Goal: Check status: Check status

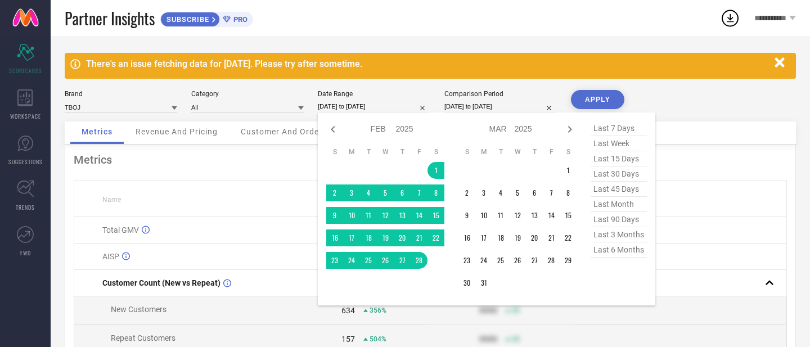
select select "1"
select select "2025"
select select "2"
select select "2025"
click at [610, 156] on span "last 15 days" at bounding box center [619, 158] width 56 height 15
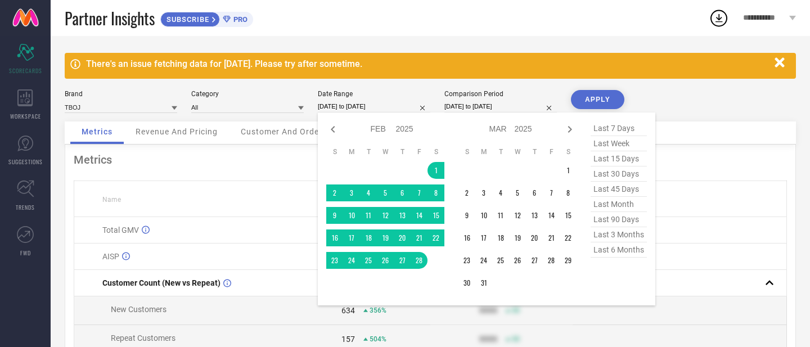
type input "[DATE] to [DATE]"
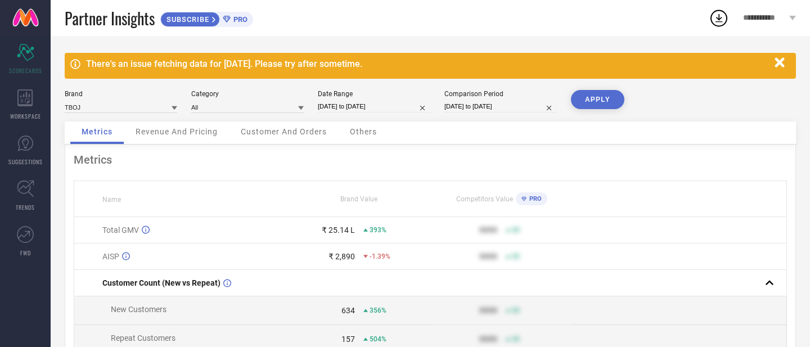
click at [344, 104] on input "[DATE] to [DATE]" at bounding box center [374, 107] width 112 height 12
select select "8"
select select "2025"
select select "9"
select select "2025"
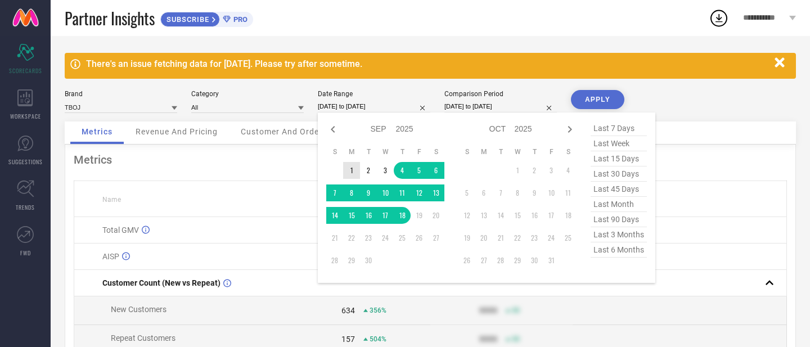
click at [350, 170] on td "1" at bounding box center [351, 170] width 17 height 17
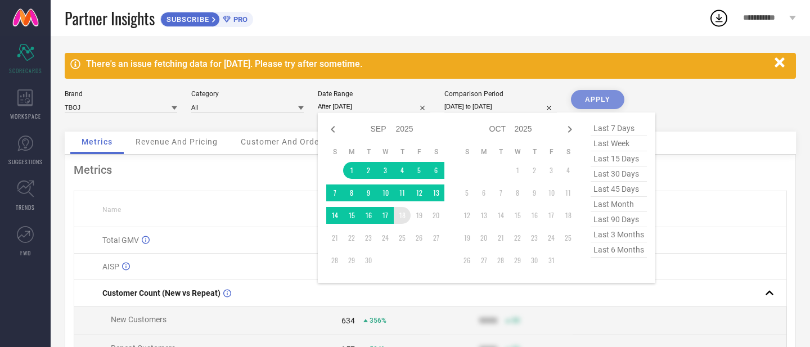
type input "[DATE] to [DATE]"
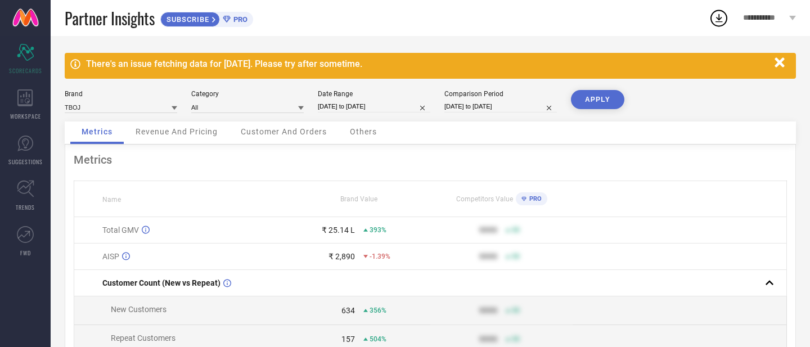
click at [597, 102] on button "APPLY" at bounding box center [597, 99] width 53 height 19
click at [487, 107] on input "[DATE] to [DATE]" at bounding box center [500, 107] width 112 height 12
select select "8"
select select "2024"
select select "9"
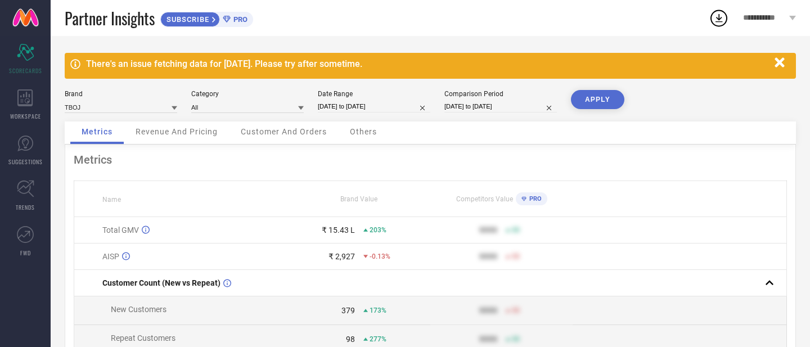
select select "2024"
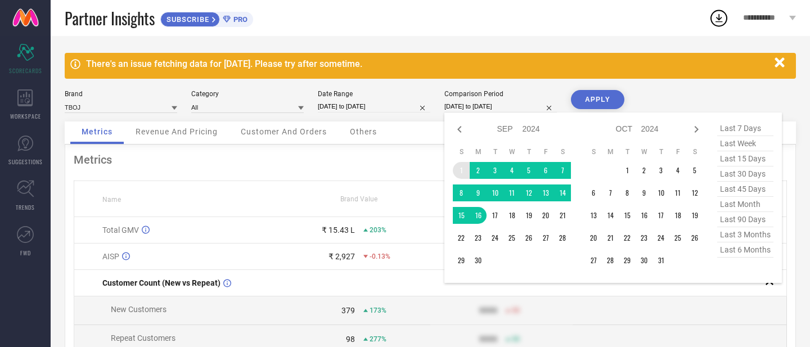
click at [462, 170] on td "1" at bounding box center [461, 170] width 17 height 17
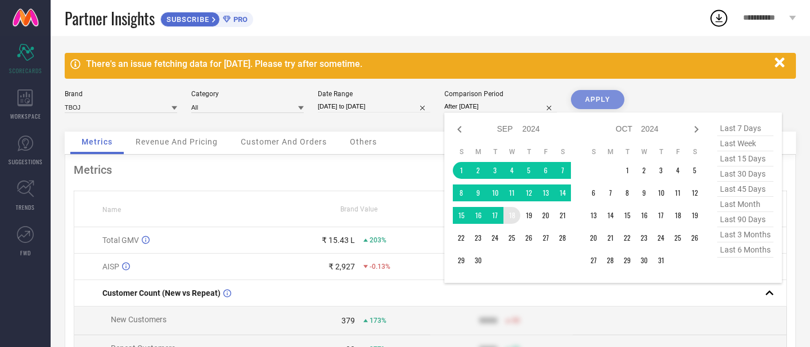
type input "[DATE] to [DATE]"
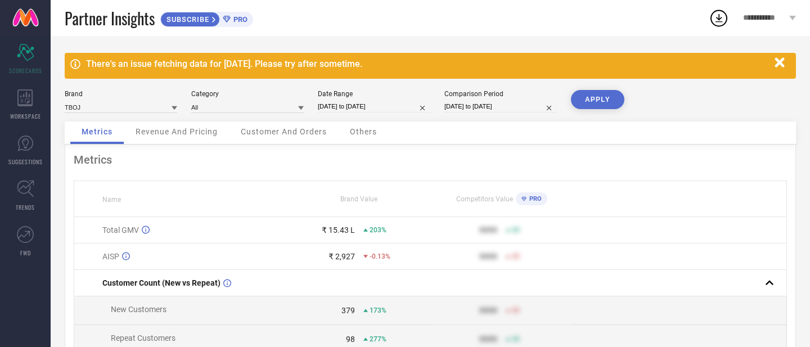
click at [601, 98] on button "APPLY" at bounding box center [597, 99] width 53 height 19
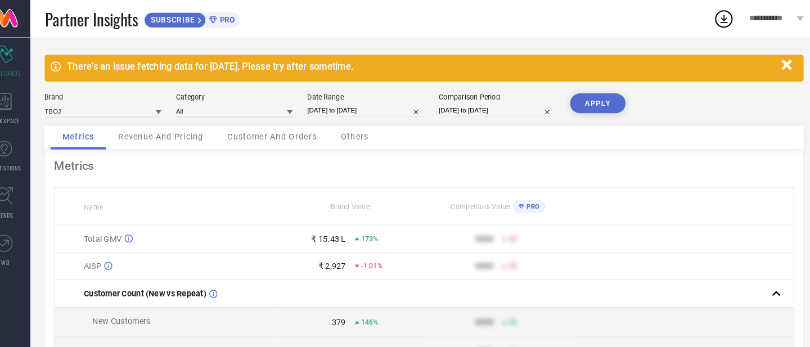
click at [184, 133] on span "Revenue And Pricing" at bounding box center [177, 131] width 82 height 9
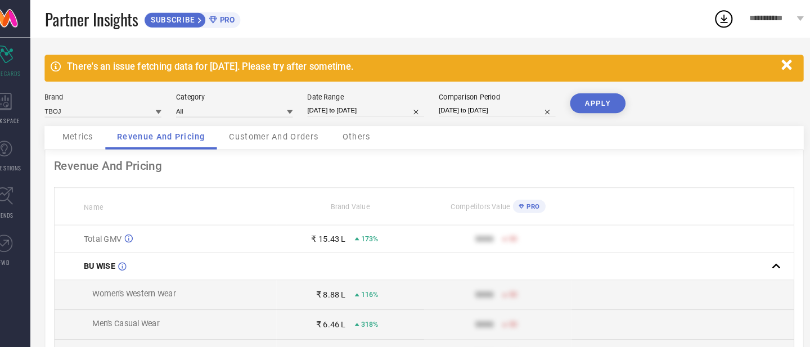
click at [354, 112] on input "[DATE] to [DATE]" at bounding box center [374, 107] width 112 height 12
select select "8"
select select "2025"
select select "9"
select select "2025"
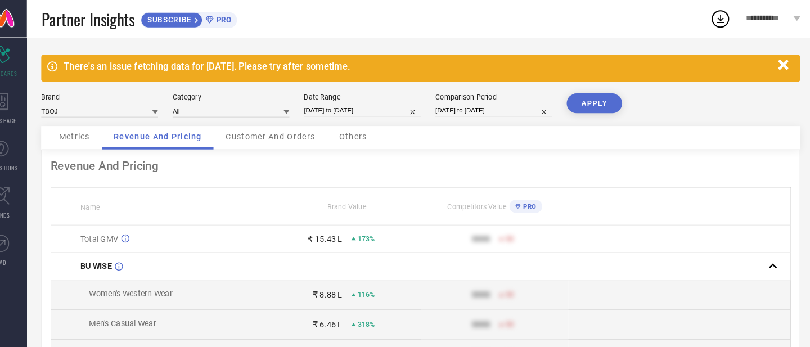
click at [295, 138] on div "Customer And Orders" at bounding box center [285, 132] width 109 height 22
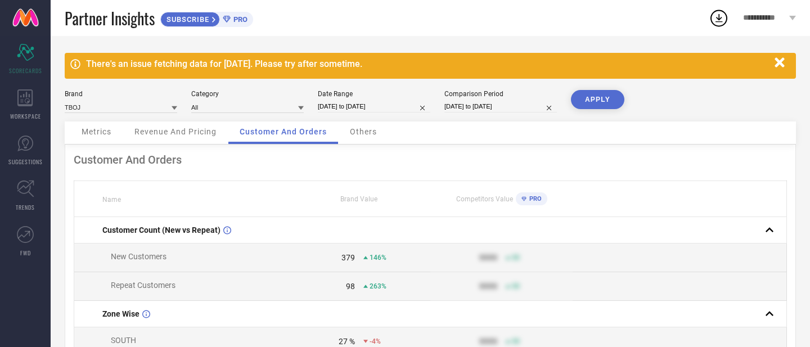
click at [85, 129] on span "Metrics" at bounding box center [97, 131] width 30 height 9
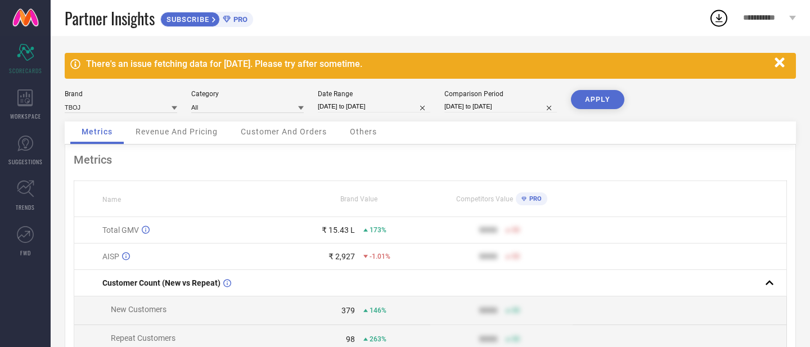
click at [163, 138] on div "Revenue And Pricing" at bounding box center [176, 132] width 105 height 22
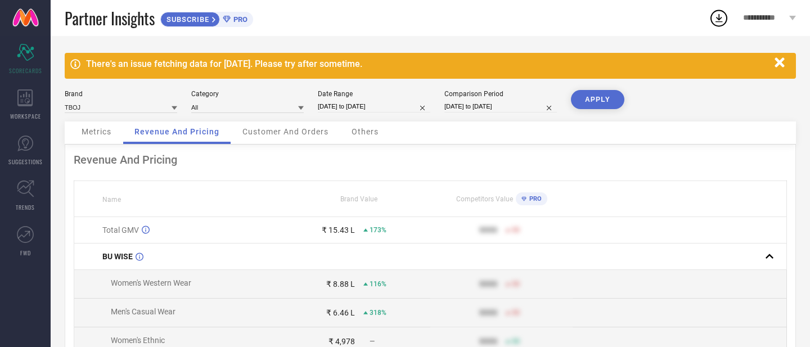
click at [97, 130] on span "Metrics" at bounding box center [97, 131] width 30 height 9
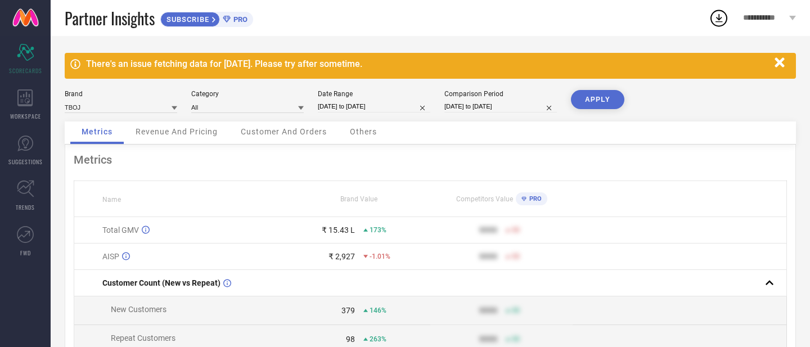
click at [192, 142] on div "Revenue And Pricing" at bounding box center [176, 132] width 105 height 22
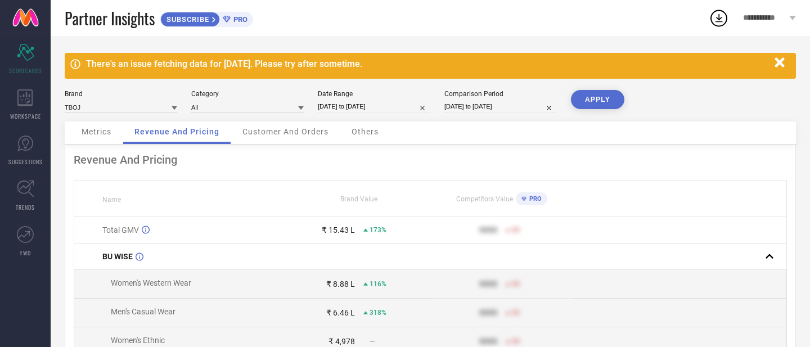
click at [239, 139] on div "Customer And Orders" at bounding box center [285, 132] width 109 height 22
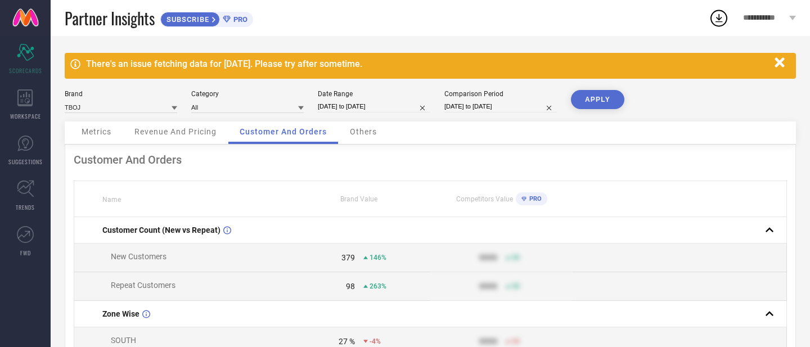
click at [157, 140] on div "Revenue And Pricing" at bounding box center [175, 132] width 105 height 22
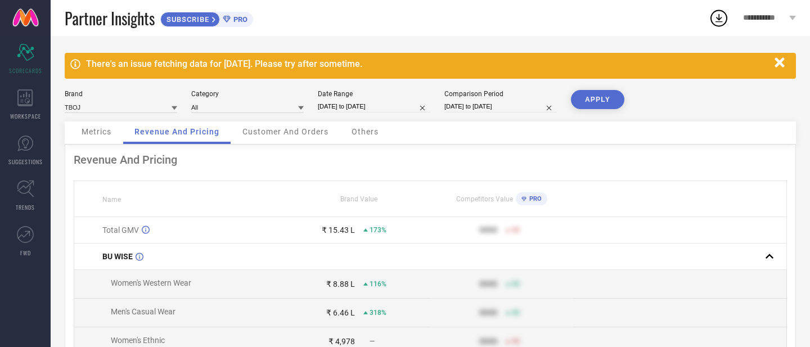
click at [92, 138] on div "Metrics" at bounding box center [96, 132] width 52 height 22
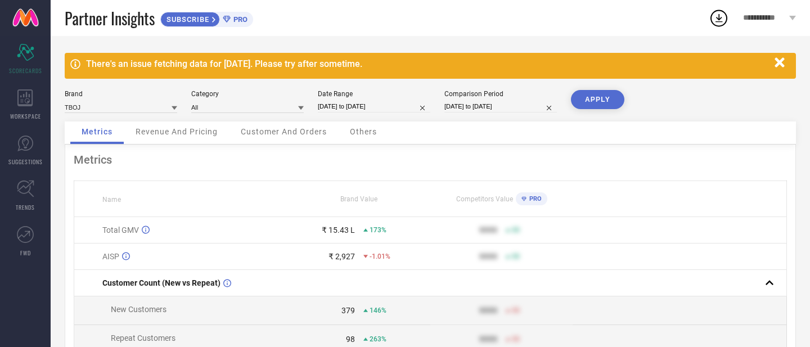
click at [186, 121] on div "Brand TBOJ Category All Date Range [DATE] to [DATE] Comparison Period [DATE] to…" at bounding box center [430, 105] width 731 height 31
click at [171, 129] on span "Revenue And Pricing" at bounding box center [177, 131] width 82 height 9
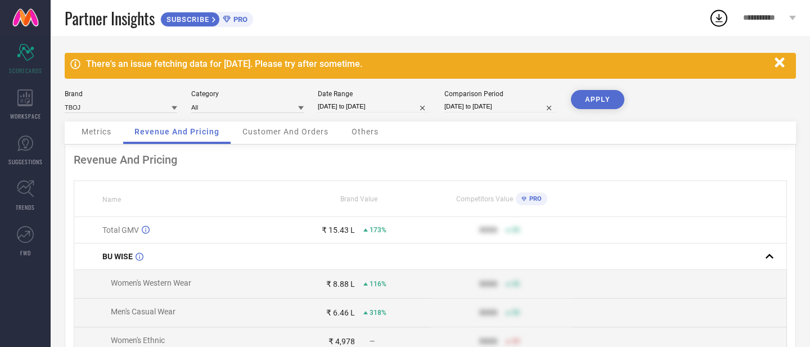
click at [107, 131] on span "Metrics" at bounding box center [97, 131] width 30 height 9
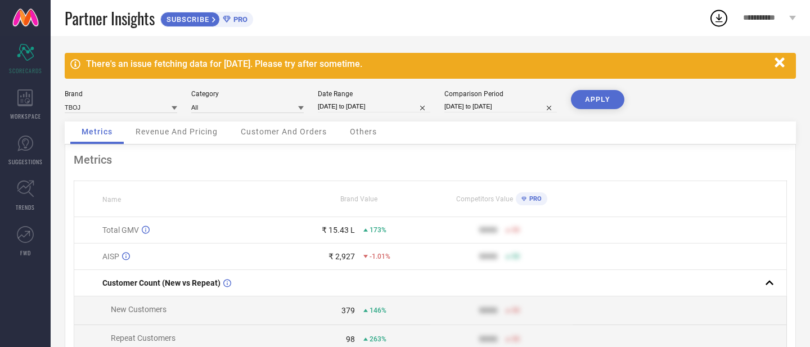
click at [148, 127] on div "Revenue And Pricing" at bounding box center [176, 132] width 105 height 22
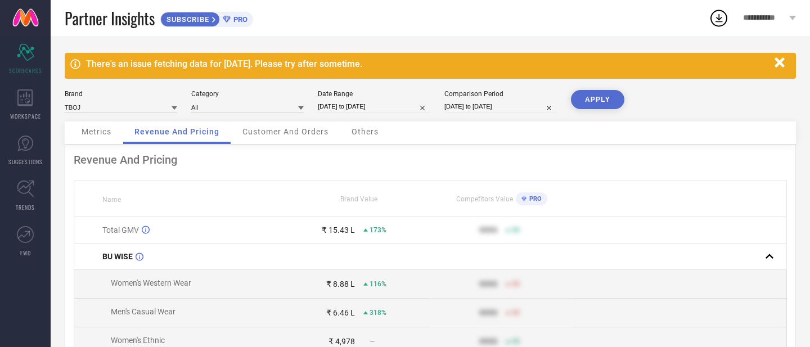
click at [89, 135] on span "Metrics" at bounding box center [97, 131] width 30 height 9
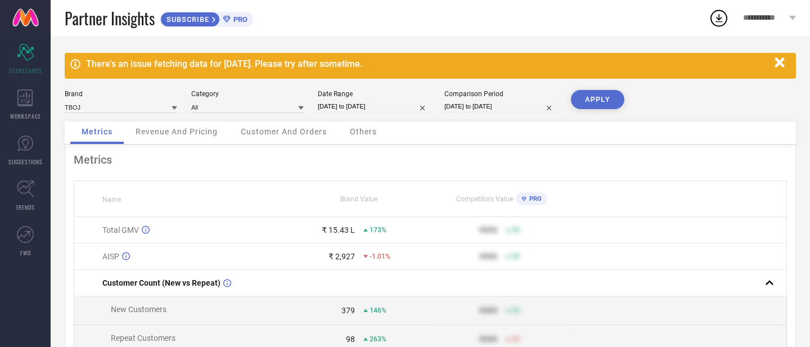
click at [345, 106] on input "[DATE] to [DATE]" at bounding box center [374, 107] width 112 height 12
select select "8"
select select "2025"
select select "9"
select select "2025"
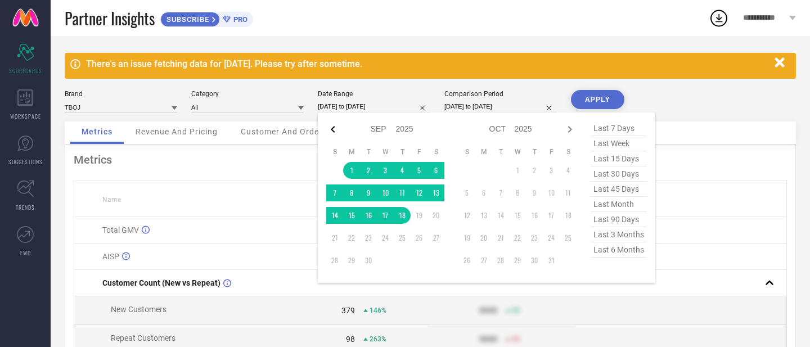
click at [335, 127] on icon at bounding box center [332, 129] width 13 height 13
select select "6"
select select "2025"
select select "7"
select select "2025"
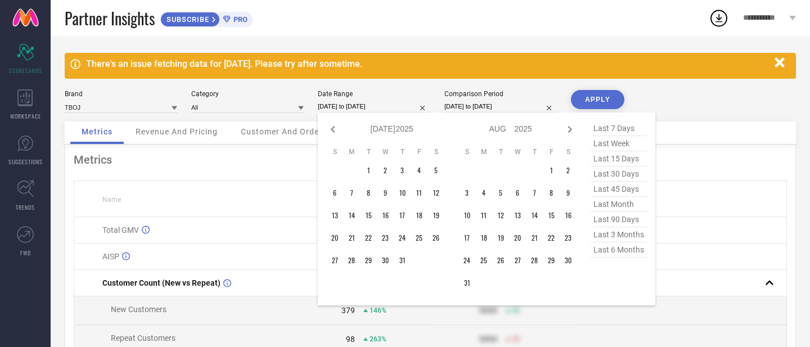
click at [335, 127] on icon at bounding box center [332, 129] width 13 height 13
select select "4"
select select "2025"
select select "5"
select select "2025"
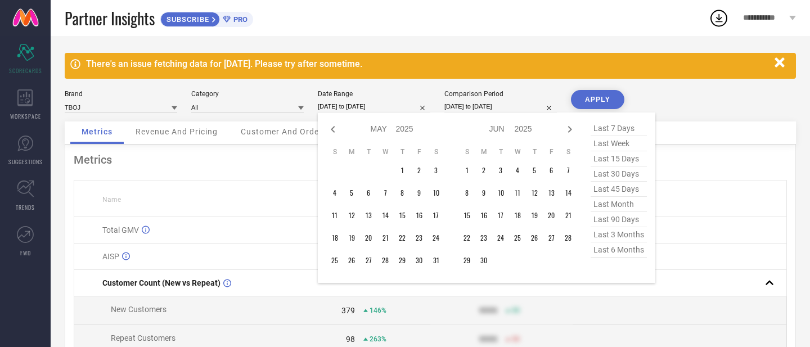
click at [335, 127] on icon at bounding box center [332, 129] width 13 height 13
select select "3"
select select "2025"
select select "4"
select select "2025"
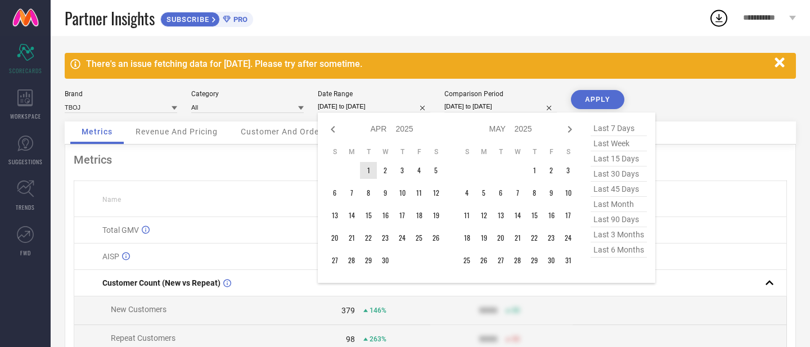
click at [367, 168] on td "1" at bounding box center [368, 170] width 17 height 17
type input "After [DATE]"
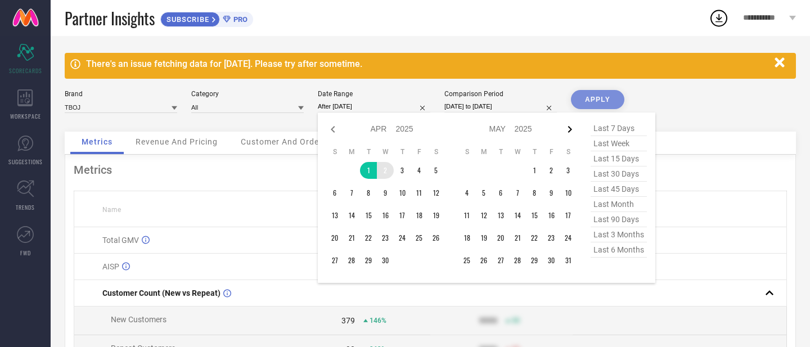
click at [574, 129] on icon at bounding box center [569, 129] width 13 height 13
select select "6"
select select "2025"
select select "7"
select select "2025"
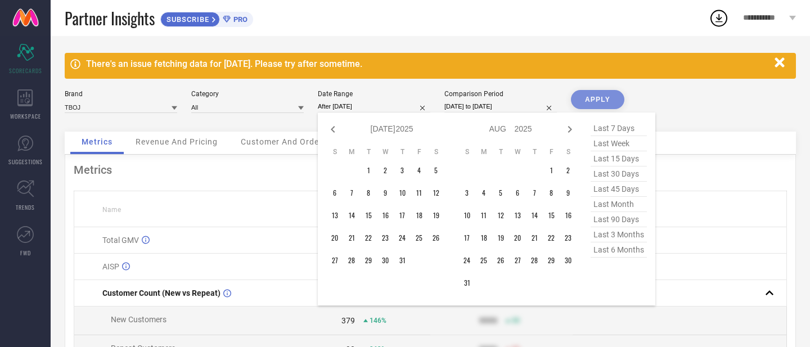
click at [574, 129] on icon at bounding box center [569, 129] width 13 height 13
select select "7"
select select "2025"
select select "8"
select select "2025"
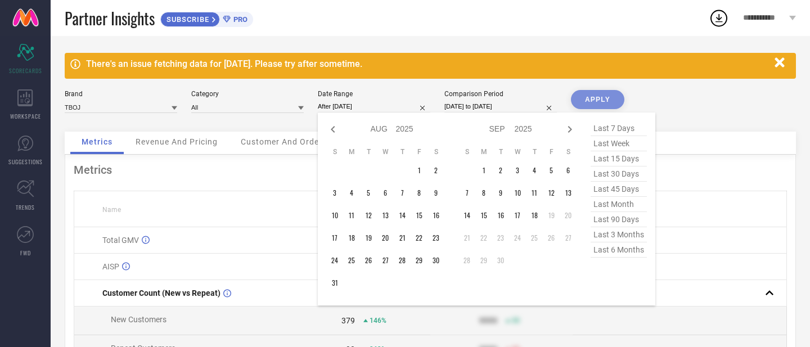
click at [574, 129] on icon at bounding box center [569, 129] width 13 height 13
select select "8"
select select "2025"
select select "9"
select select "2025"
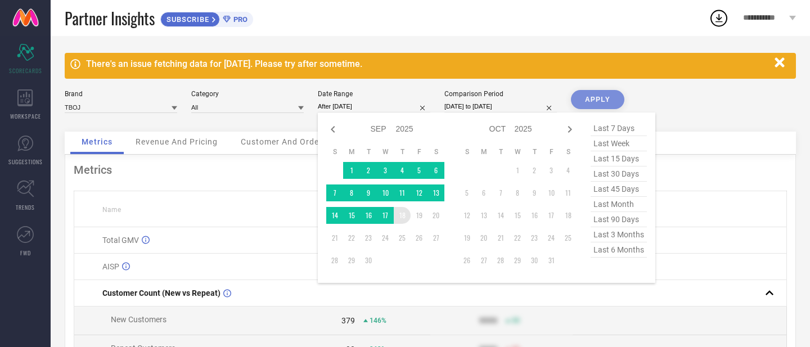
type input "[DATE] to [DATE]"
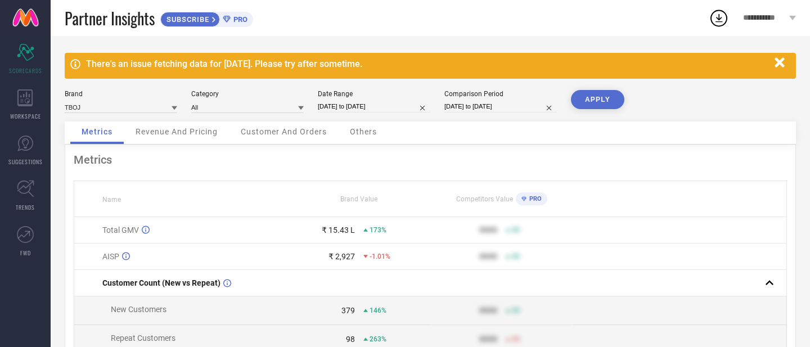
click at [599, 98] on button "APPLY" at bounding box center [597, 99] width 53 height 19
click at [185, 141] on div "Revenue And Pricing" at bounding box center [176, 132] width 105 height 22
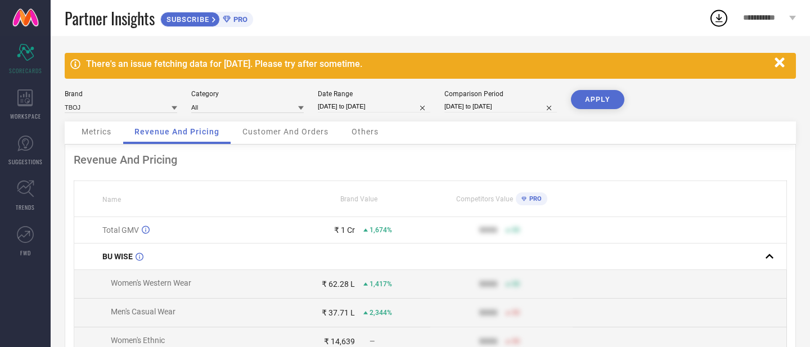
click at [119, 137] on div "Metrics" at bounding box center [96, 132] width 52 height 22
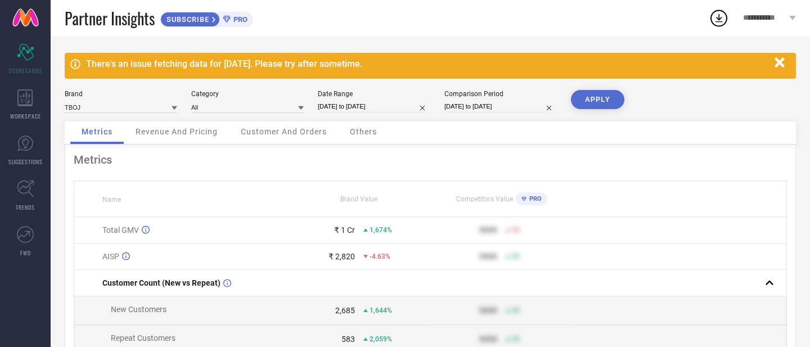
click at [163, 136] on span "Revenue And Pricing" at bounding box center [177, 131] width 82 height 9
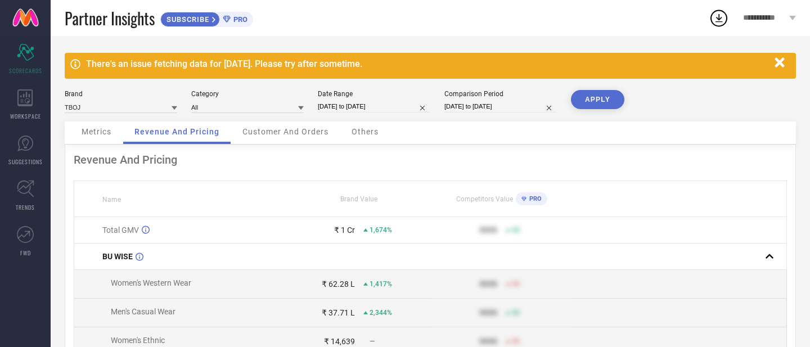
click at [106, 132] on span "Metrics" at bounding box center [97, 131] width 30 height 9
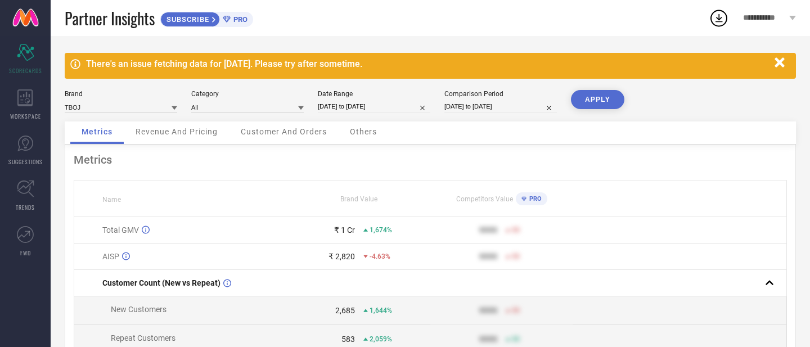
click at [155, 136] on span "Revenue And Pricing" at bounding box center [177, 131] width 82 height 9
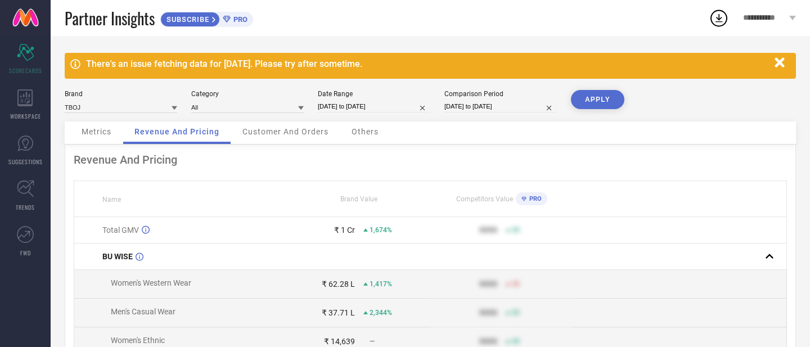
click at [89, 133] on span "Metrics" at bounding box center [97, 131] width 30 height 9
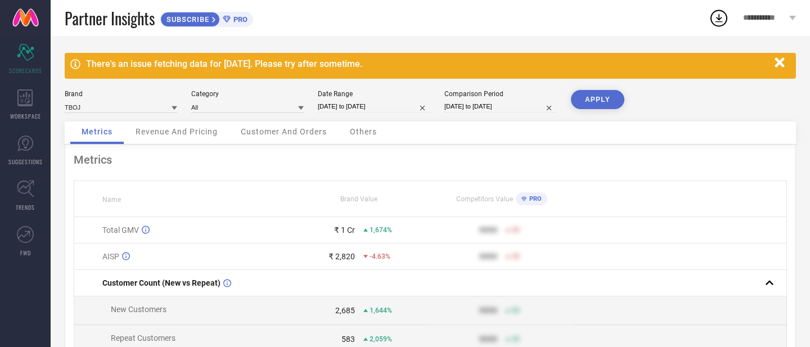
click at [150, 124] on div "Revenue And Pricing" at bounding box center [176, 132] width 105 height 22
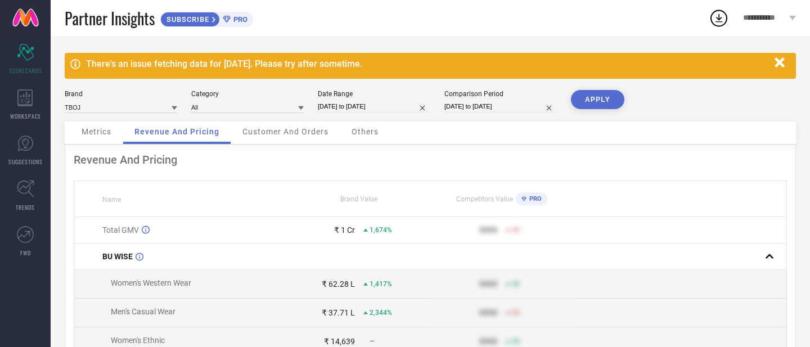
click at [98, 132] on span "Metrics" at bounding box center [97, 131] width 30 height 9
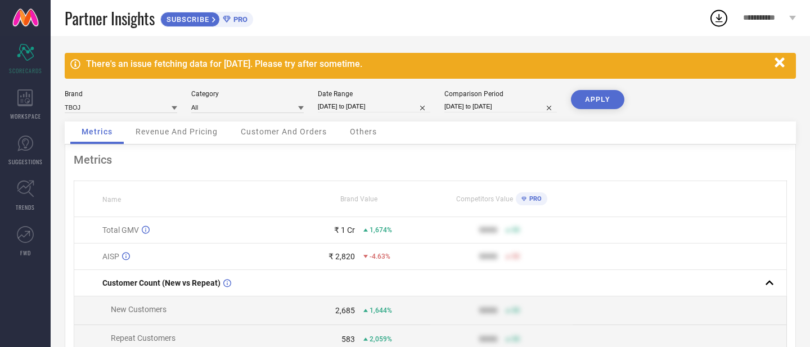
click at [138, 132] on span "Revenue And Pricing" at bounding box center [177, 131] width 82 height 9
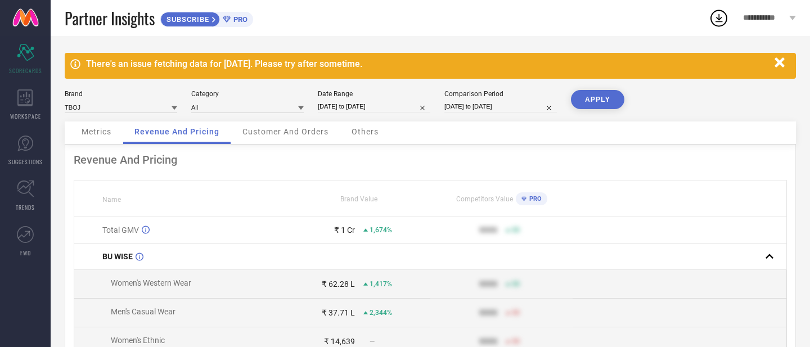
click at [92, 127] on div "Metrics" at bounding box center [96, 132] width 52 height 22
